Goal: Transaction & Acquisition: Purchase product/service

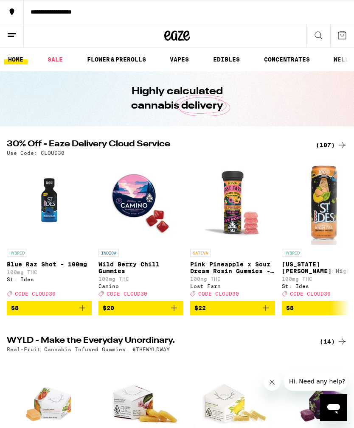
click at [332, 141] on div "(107)" at bounding box center [331, 145] width 31 height 10
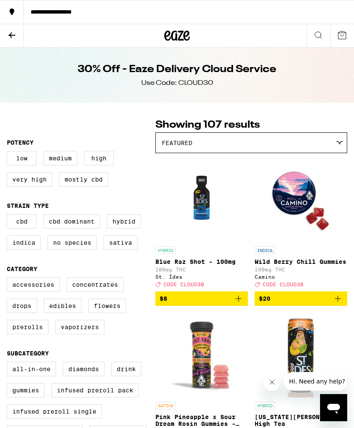
click at [92, 397] on label "Infused Preroll Pack" at bounding box center [94, 390] width 87 height 14
click at [9, 364] on input "Infused Preroll Pack" at bounding box center [8, 363] width 0 height 0
checkbox input "true"
